Goal: Task Accomplishment & Management: Manage account settings

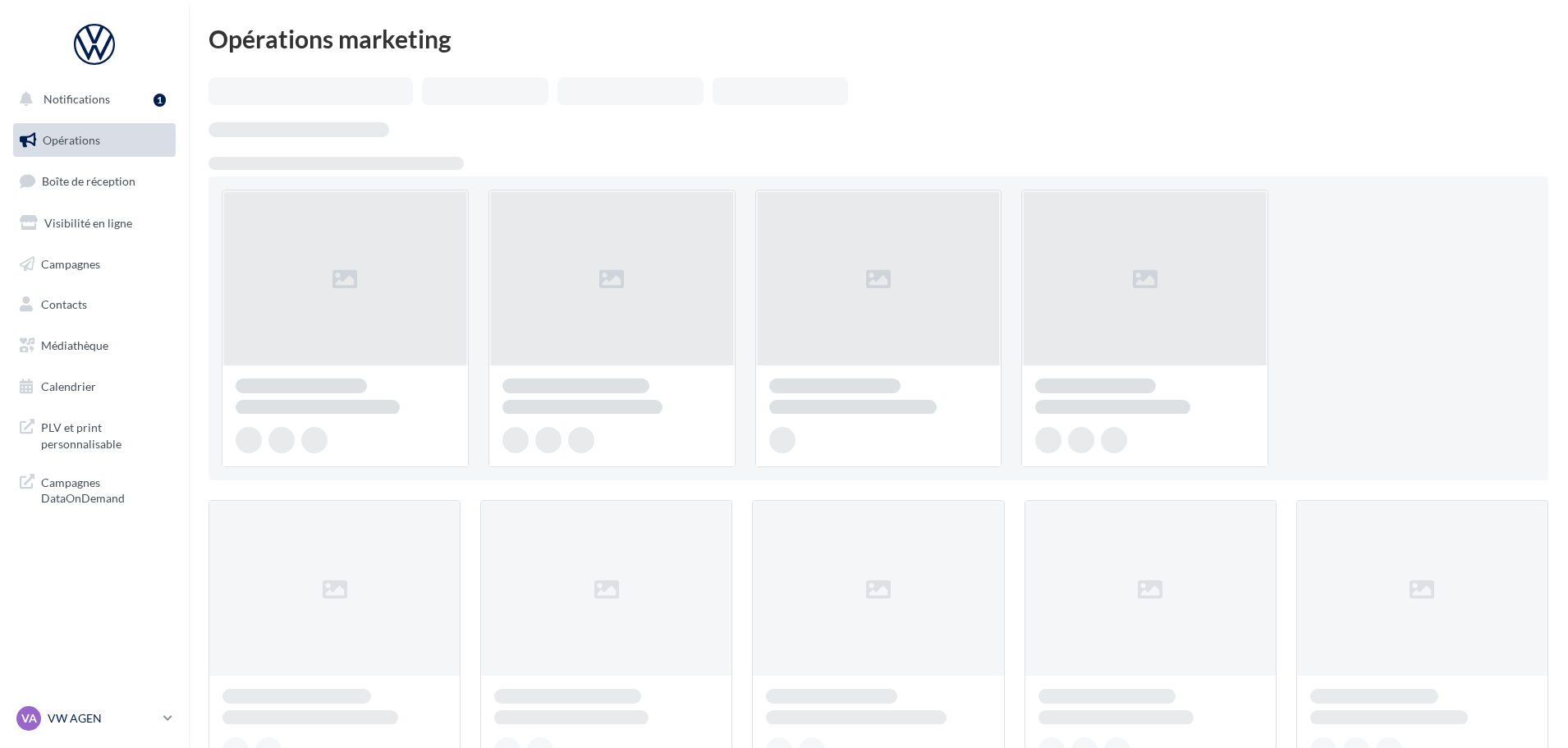
click at [157, 722] on p "VW AGEN" at bounding box center [102, 718] width 110 height 16
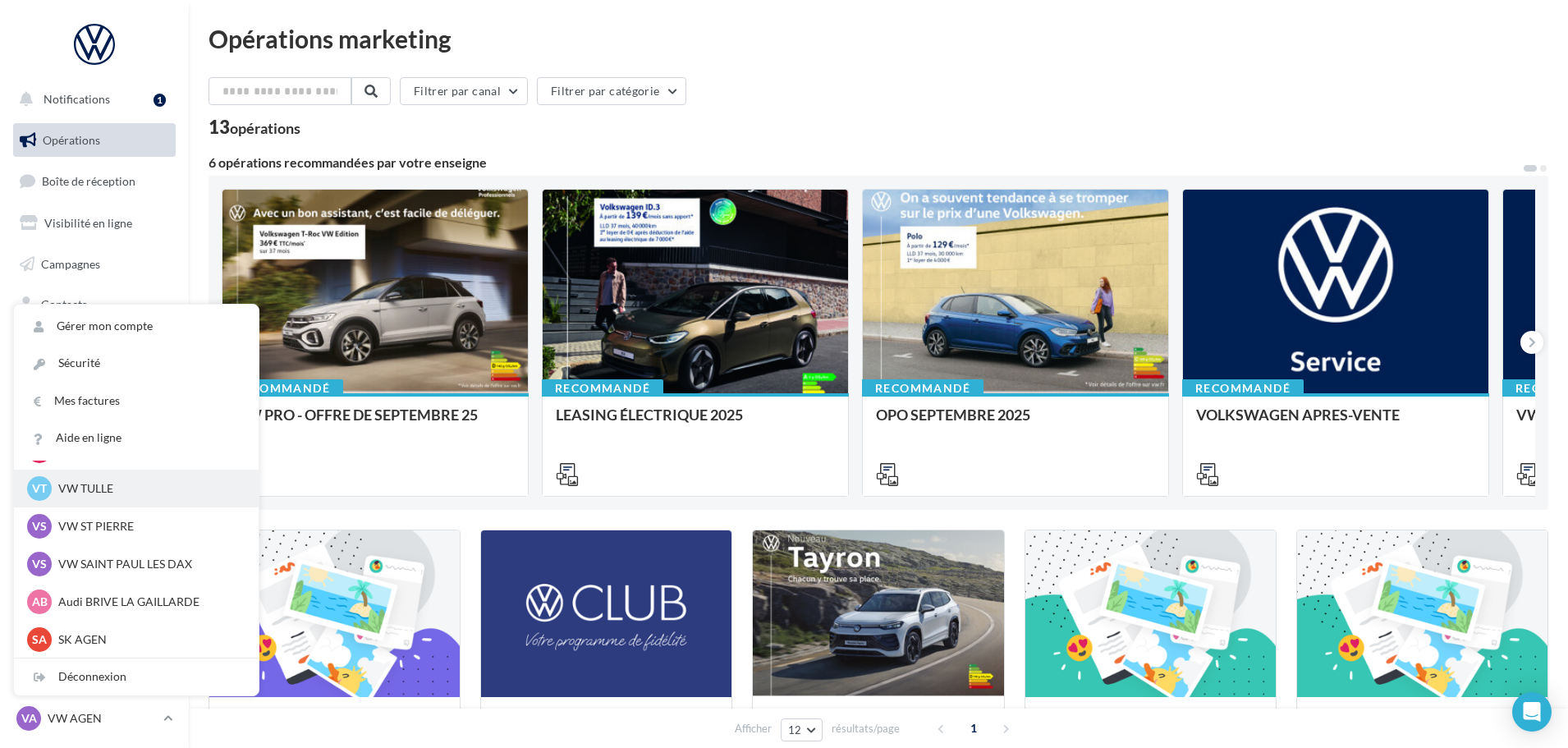
scroll to position [151, 0]
click at [141, 522] on p "VW ST PIERRE" at bounding box center [148, 525] width 181 height 16
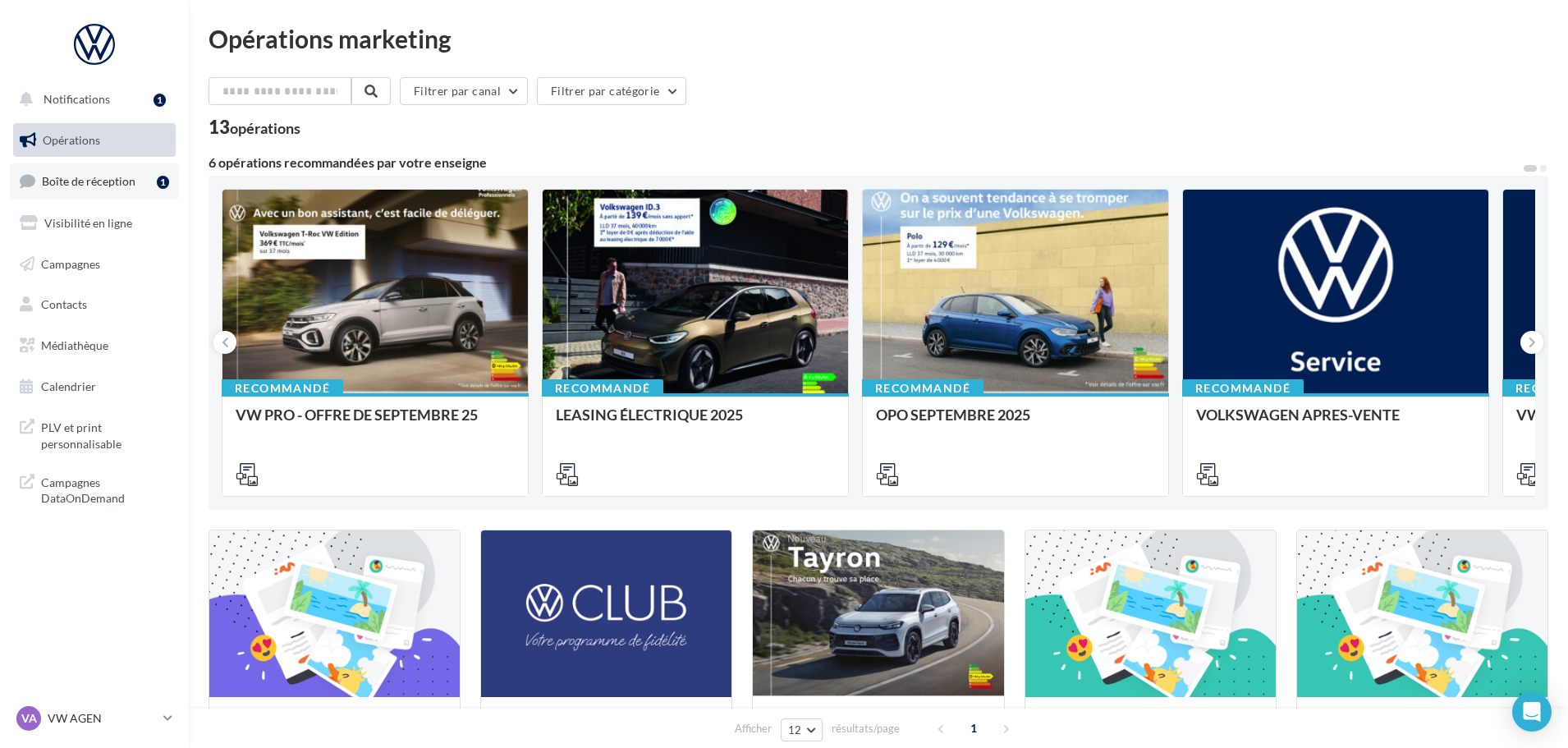
click at [117, 184] on span "Boîte de réception" at bounding box center [88, 181] width 94 height 14
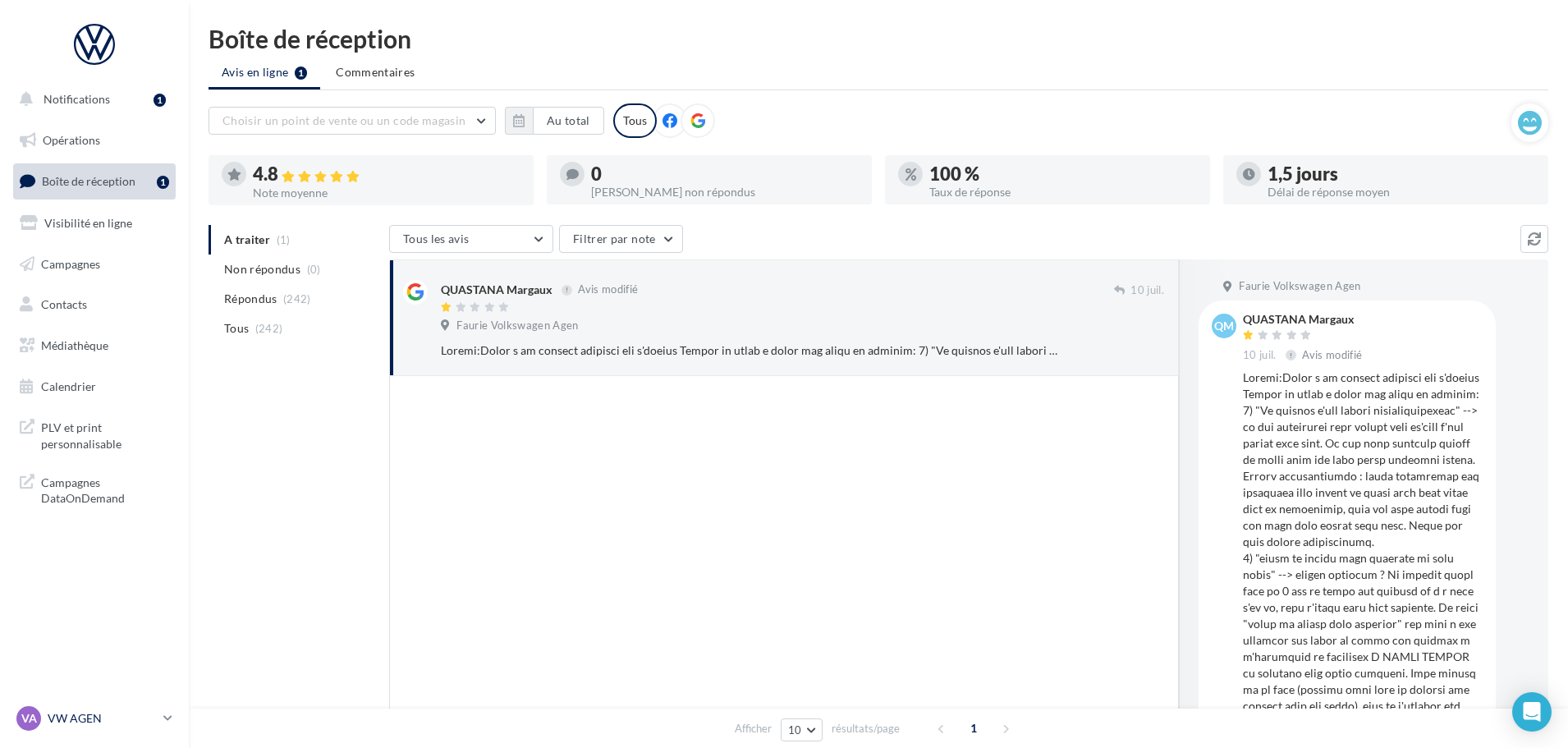
click at [131, 728] on div "VA VW AGEN vw-agen-sdes" at bounding box center [86, 719] width 141 height 25
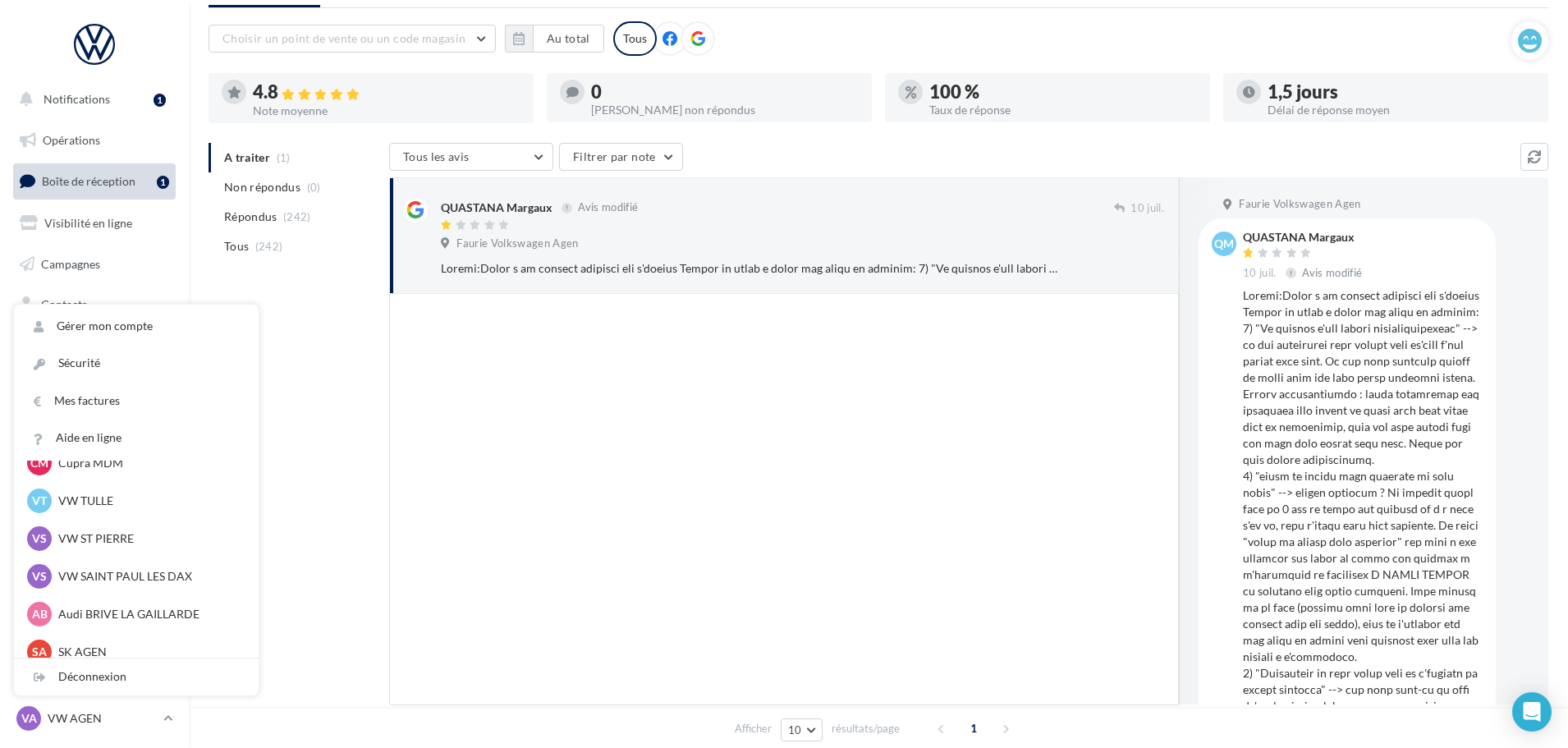
scroll to position [151, 0]
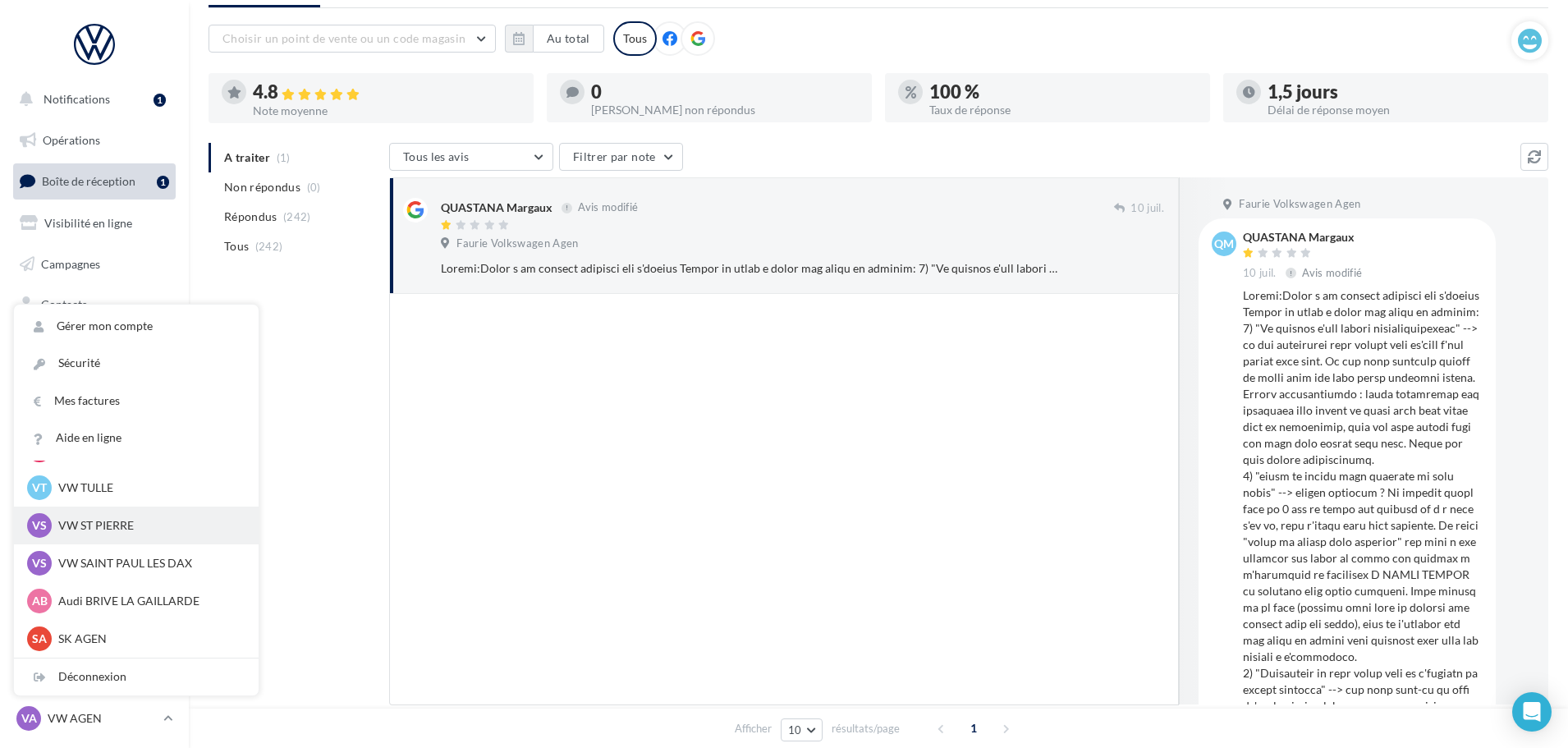
click at [130, 522] on p "VW ST PIERRE" at bounding box center [148, 525] width 181 height 16
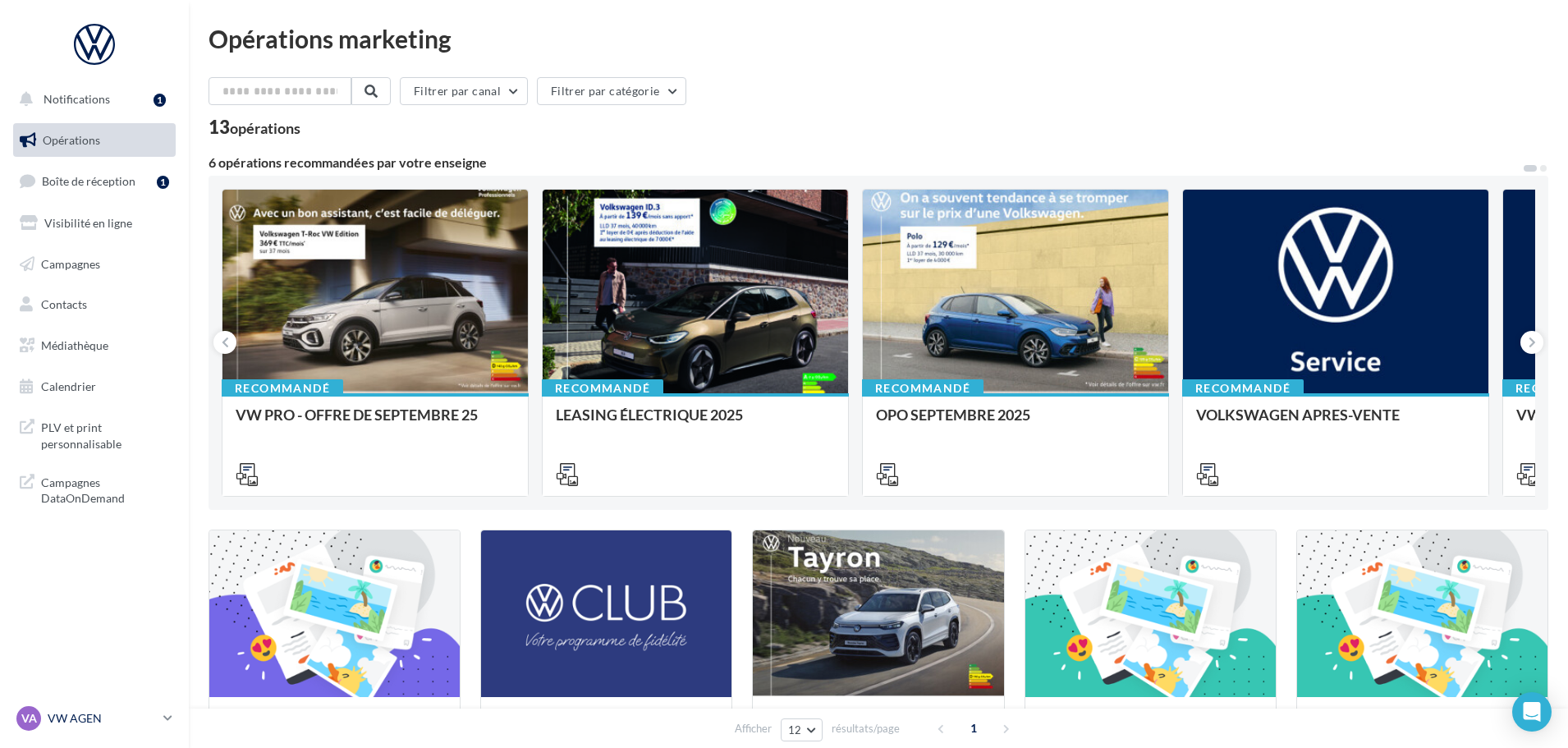
click at [160, 716] on link "VA VW AGEN vw-agen-sdes" at bounding box center [95, 719] width 163 height 31
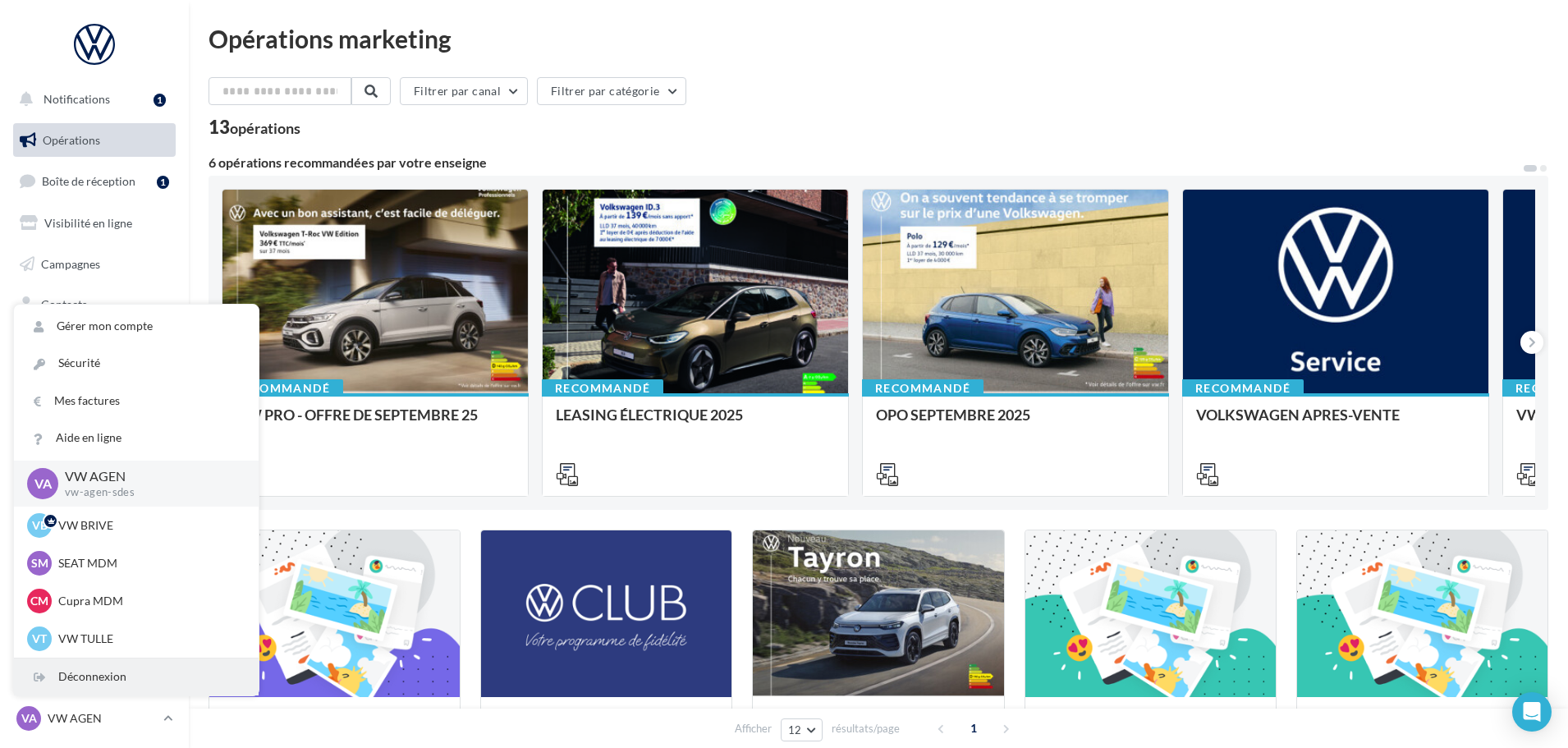
click at [96, 671] on div "Déconnexion" at bounding box center [136, 677] width 245 height 37
